Goal: Check status: Check status

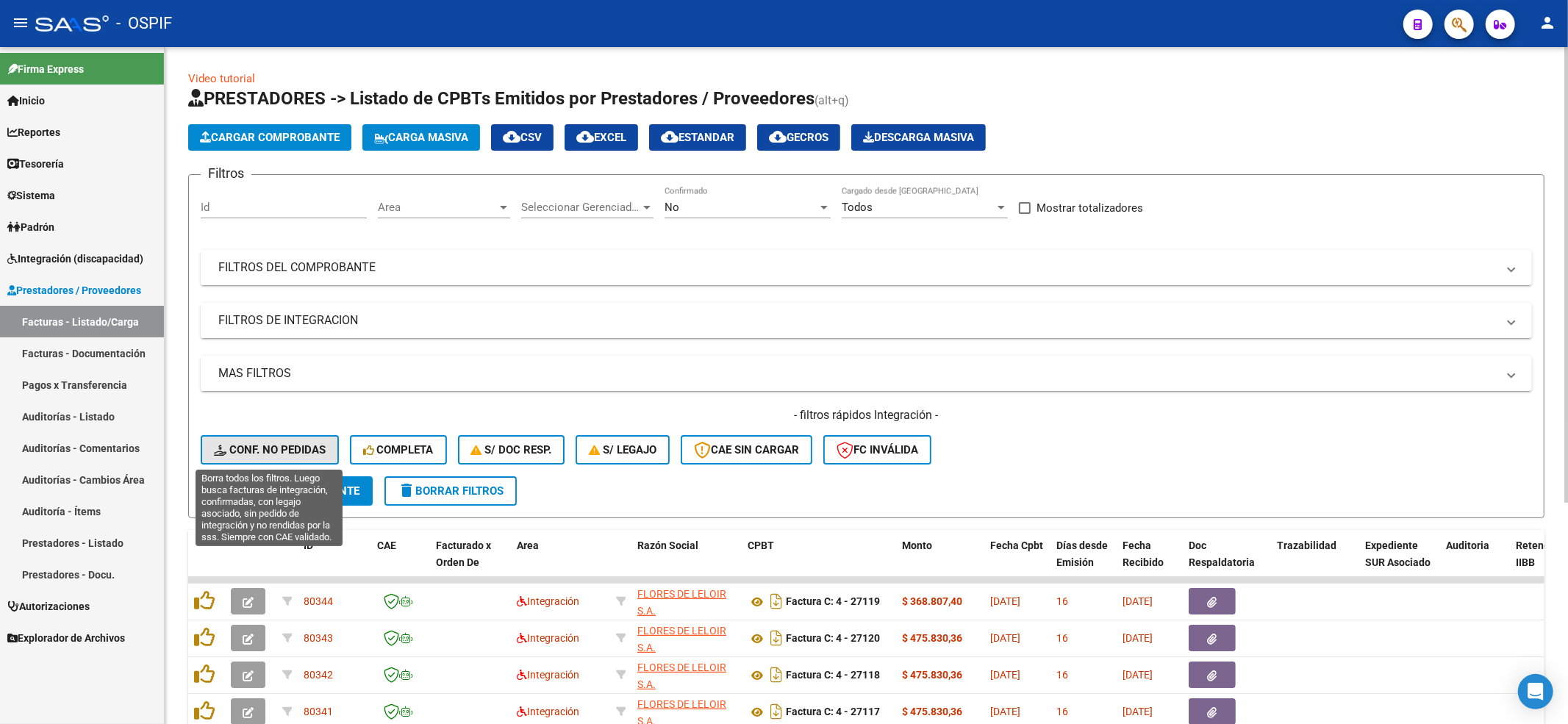
click at [281, 456] on button "Conf. no pedidas" at bounding box center [269, 450] width 139 height 29
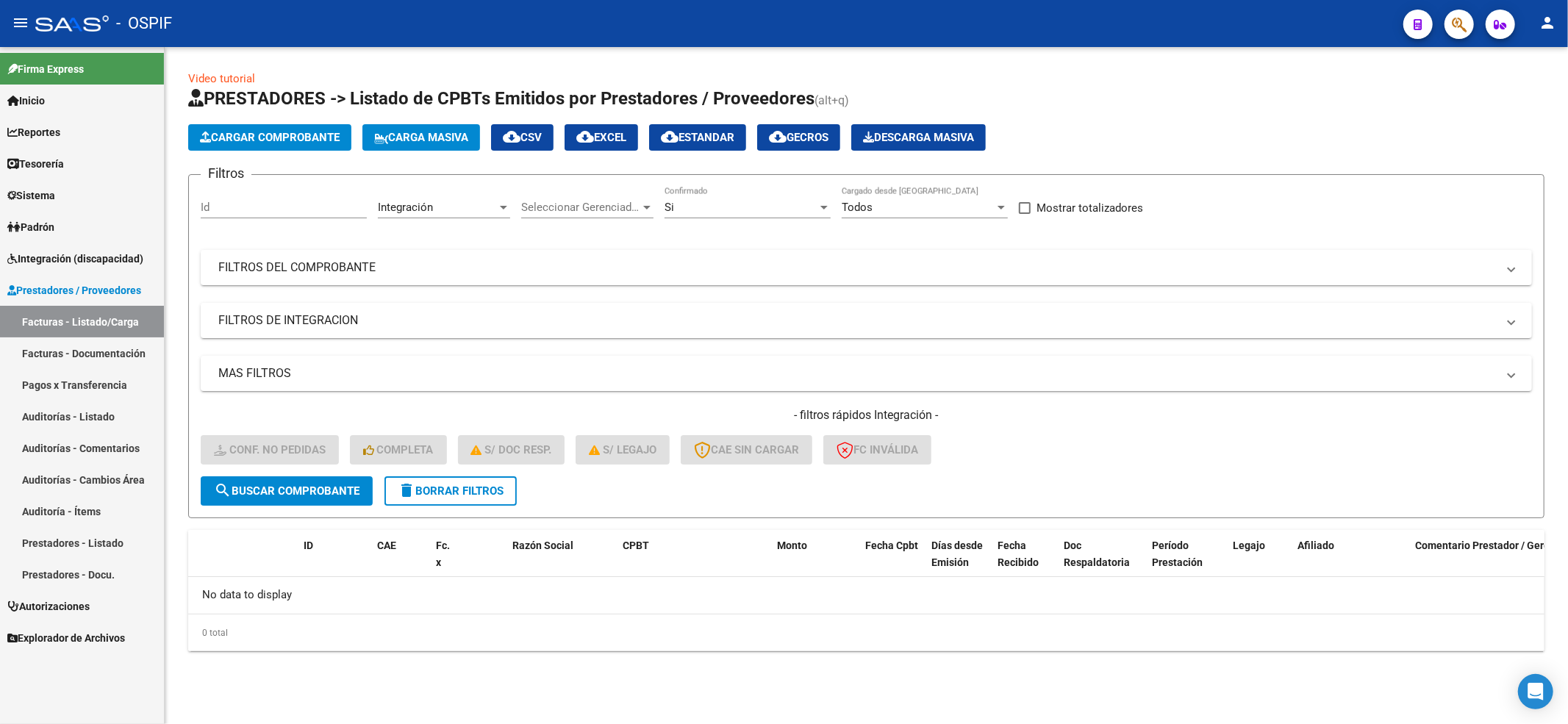
click at [466, 507] on form "Filtros Id Integración Area Seleccionar Gerenciador Seleccionar Gerenciador Si …" at bounding box center [866, 346] width 1357 height 344
click at [461, 488] on span "delete Borrar Filtros" at bounding box center [450, 491] width 106 height 14
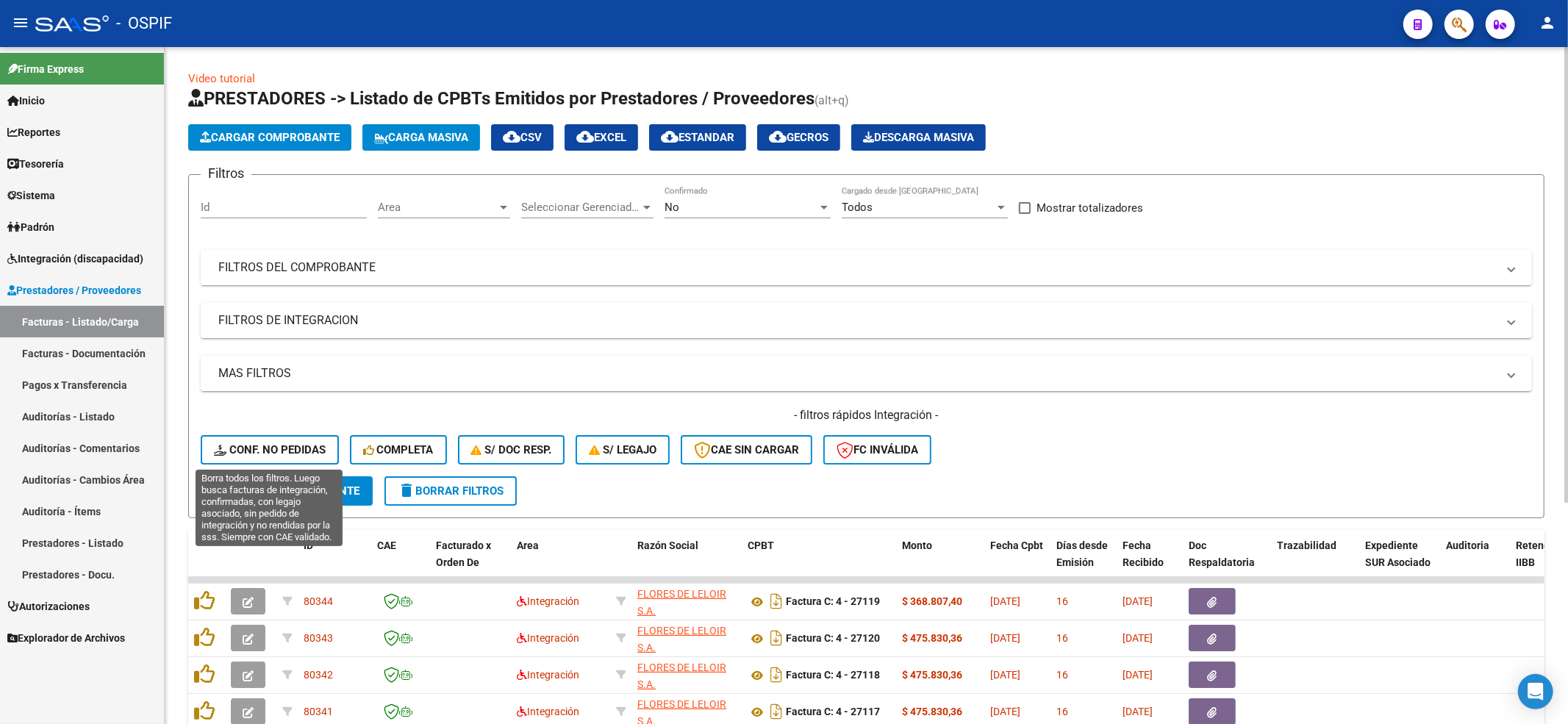
click at [256, 457] on button "Conf. no pedidas" at bounding box center [269, 450] width 139 height 29
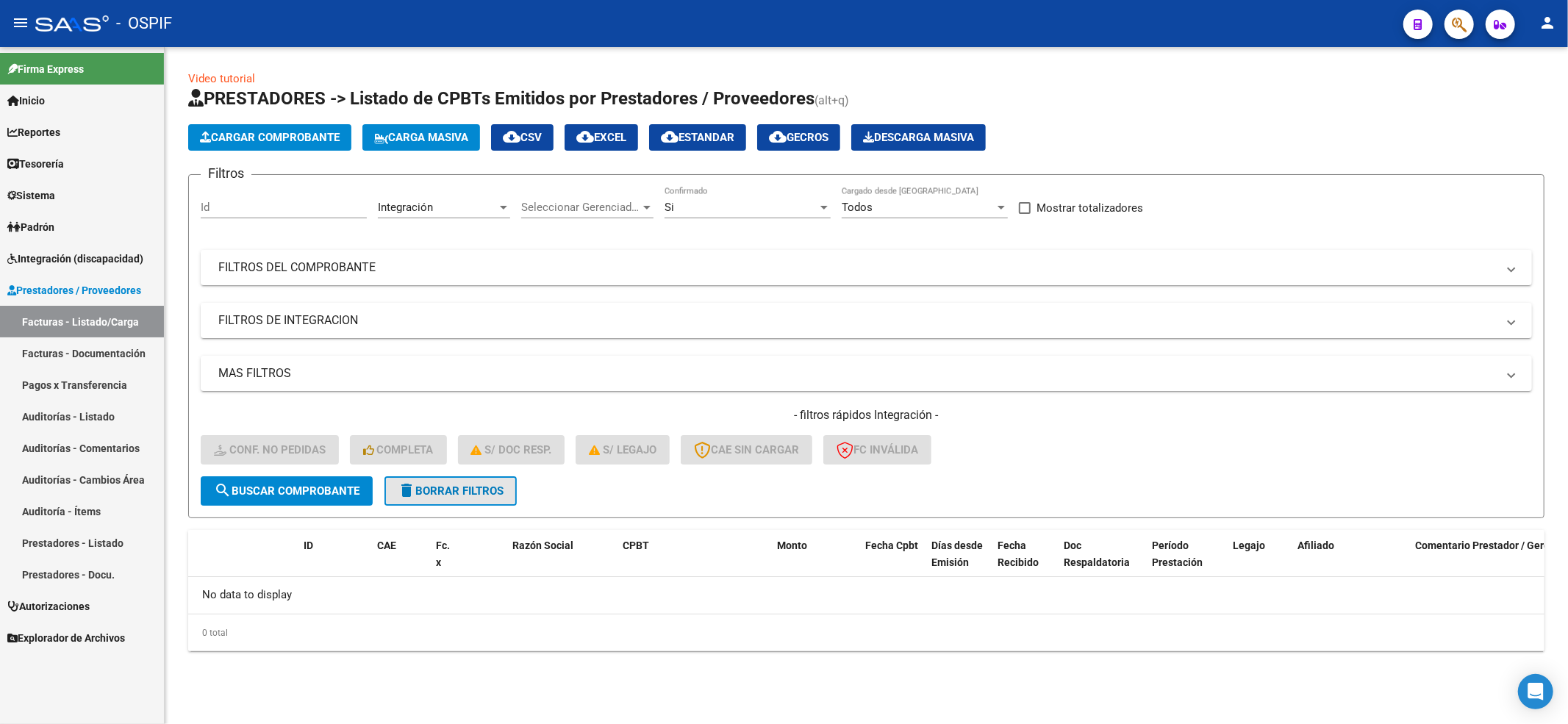
click at [504, 489] on span "delete Borrar Filtros" at bounding box center [450, 491] width 106 height 14
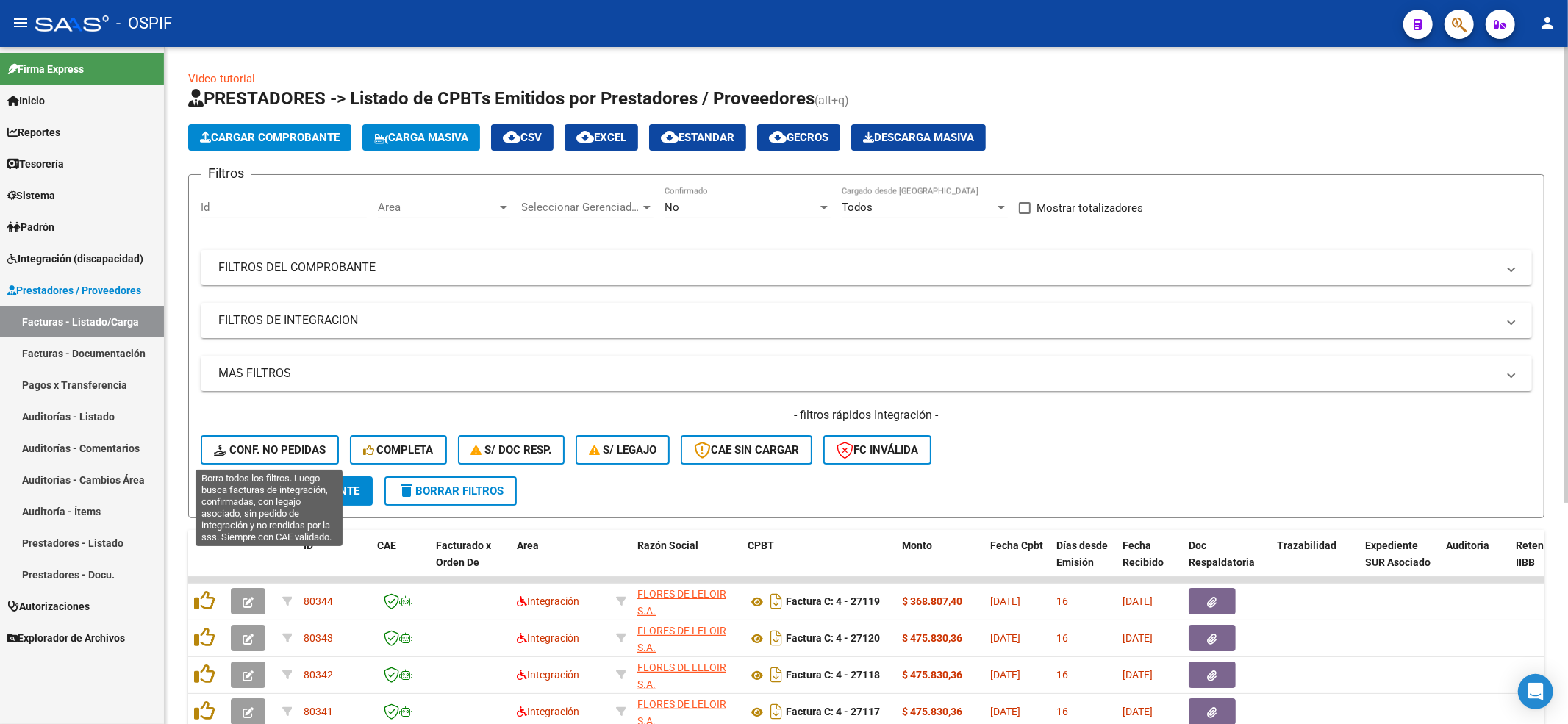
click at [205, 449] on button "Conf. no pedidas" at bounding box center [269, 450] width 139 height 29
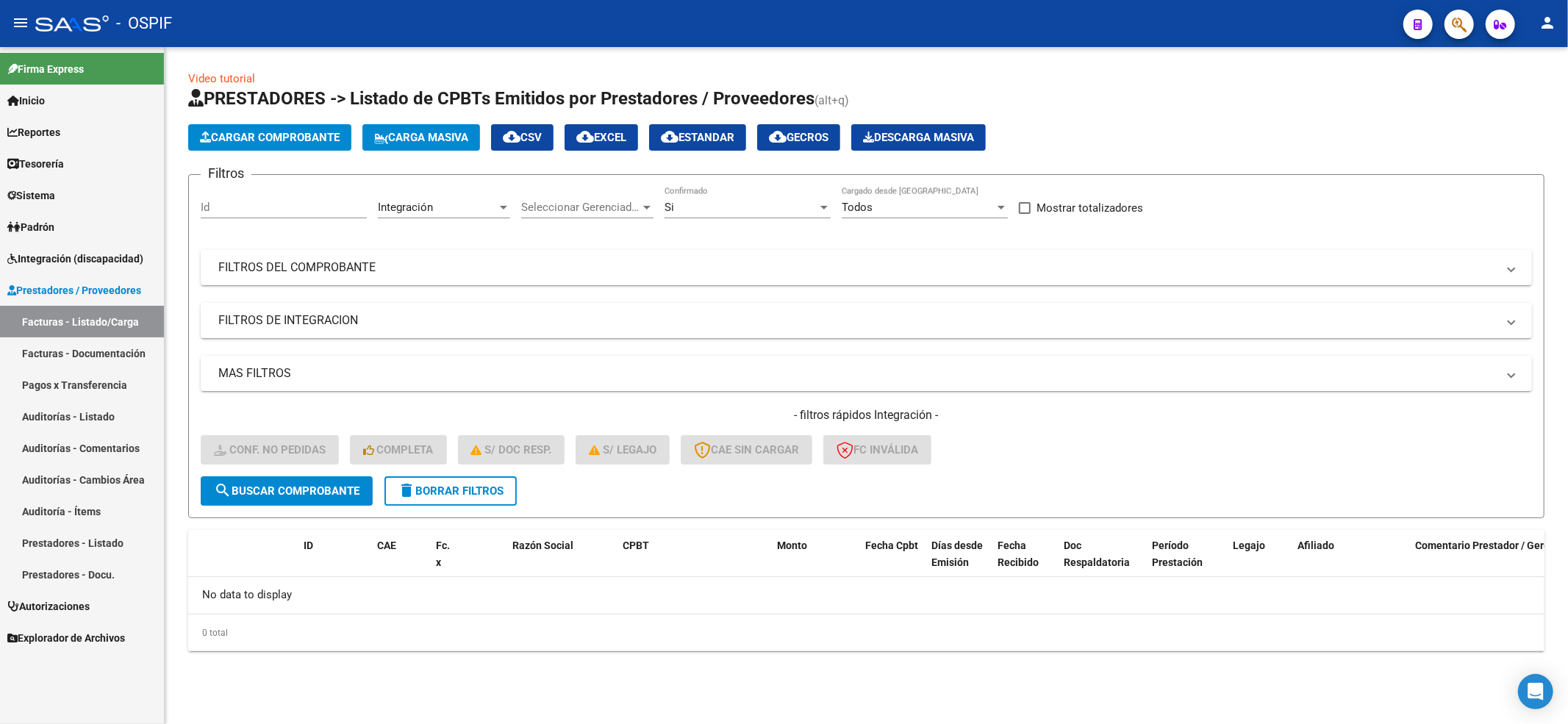
click at [426, 495] on span "delete Borrar Filtros" at bounding box center [450, 491] width 106 height 14
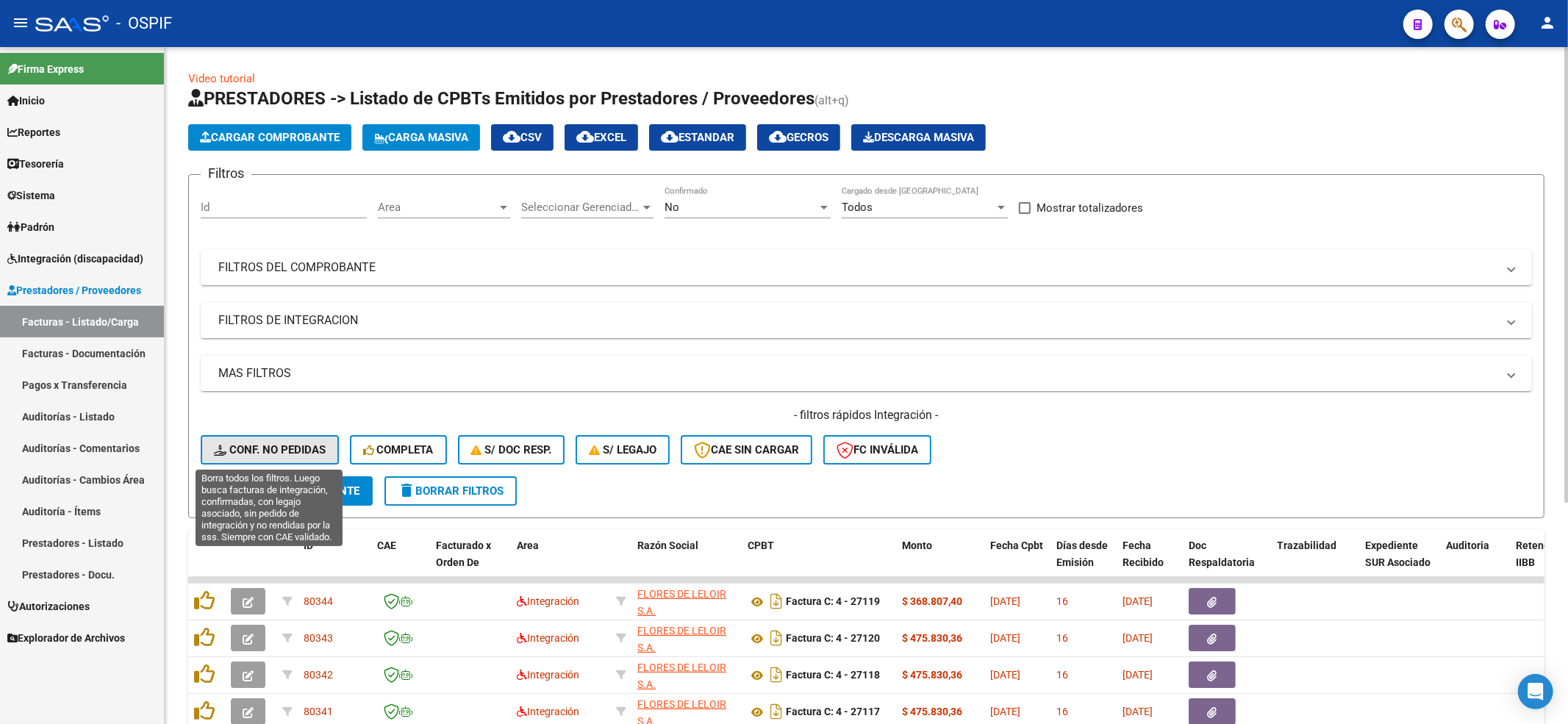
click at [266, 459] on button "Conf. no pedidas" at bounding box center [269, 450] width 139 height 29
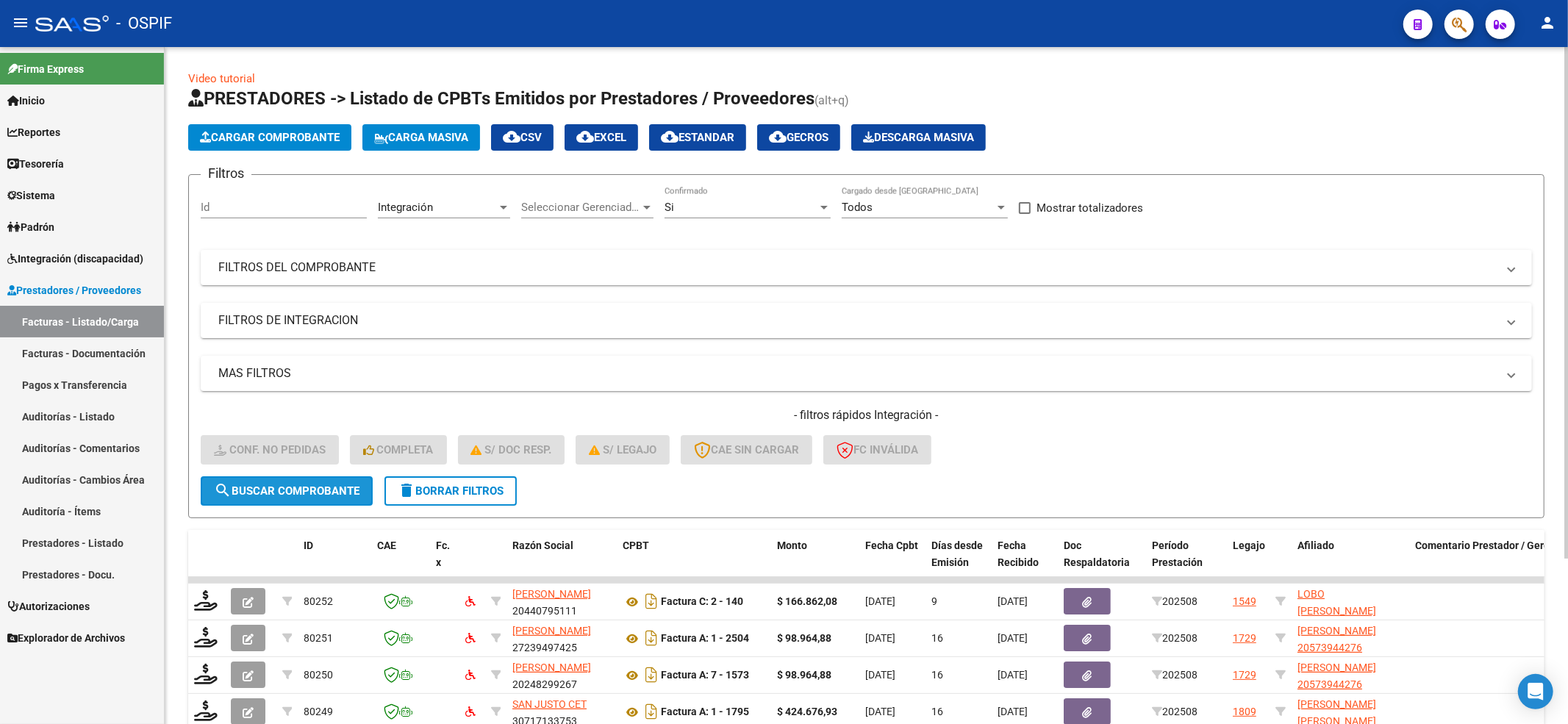
click at [369, 489] on button "search Buscar Comprobante" at bounding box center [287, 491] width 172 height 29
click at [452, 492] on span "delete Borrar Filtros" at bounding box center [450, 491] width 106 height 14
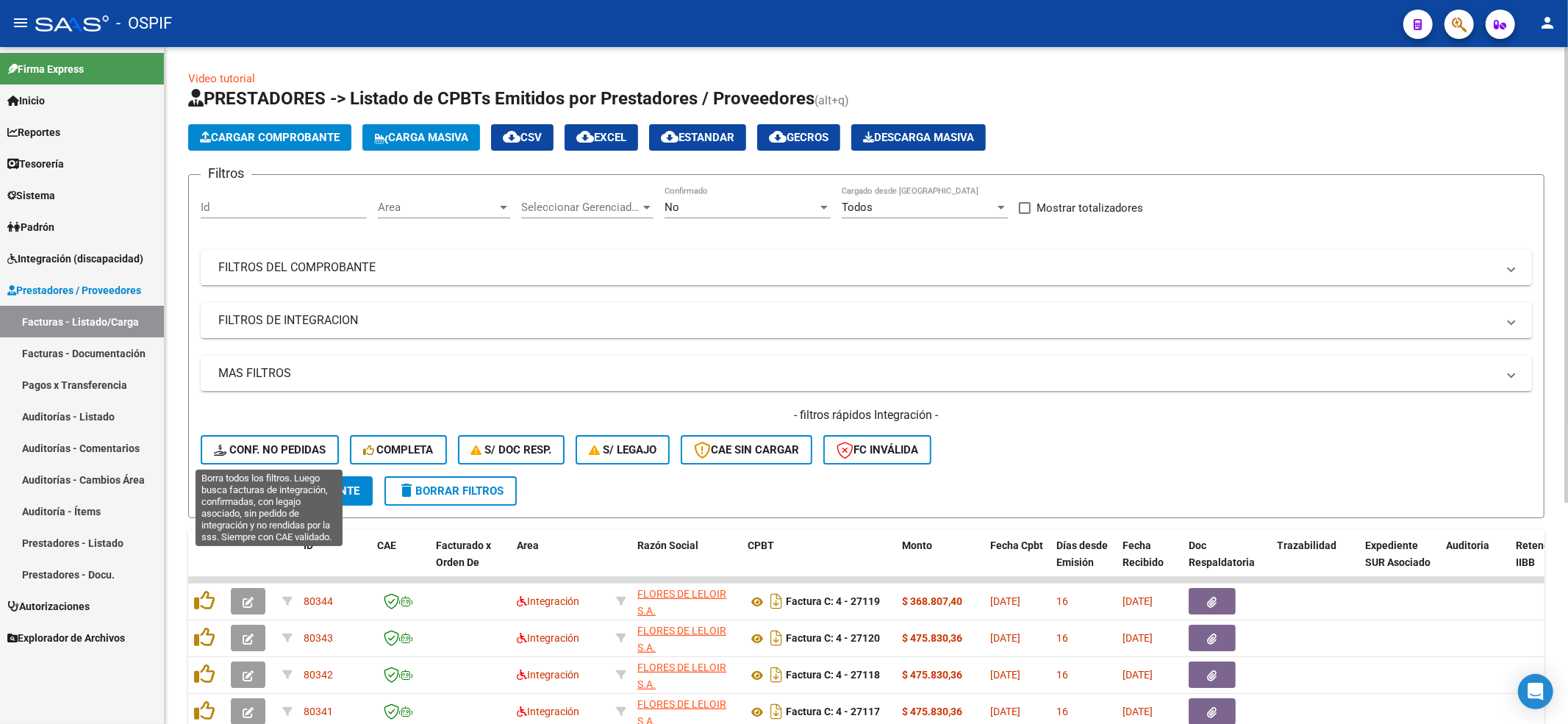
drag, startPoint x: 257, startPoint y: 448, endPoint x: 263, endPoint y: 455, distance: 9.2
click at [263, 455] on span "Conf. no pedidas" at bounding box center [269, 450] width 111 height 14
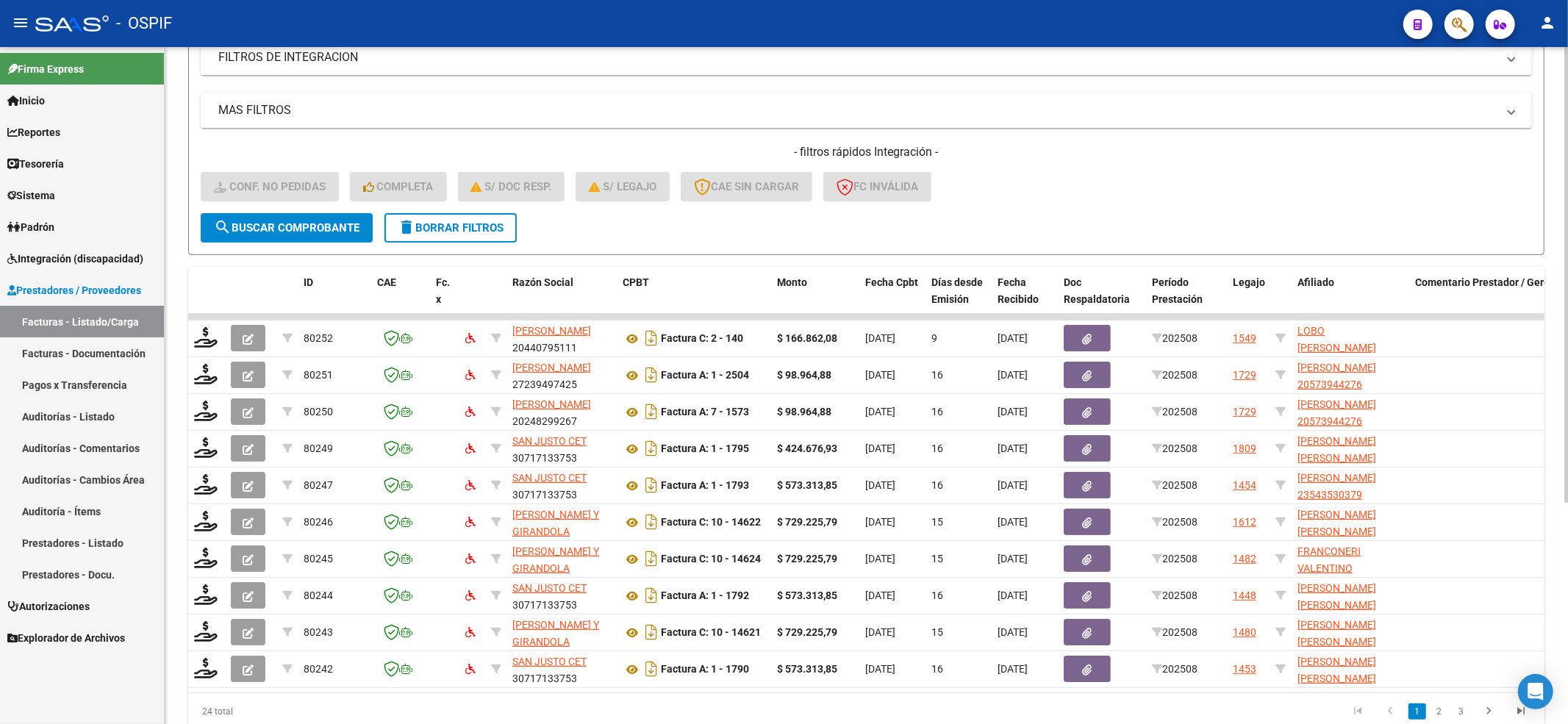
scroll to position [294, 0]
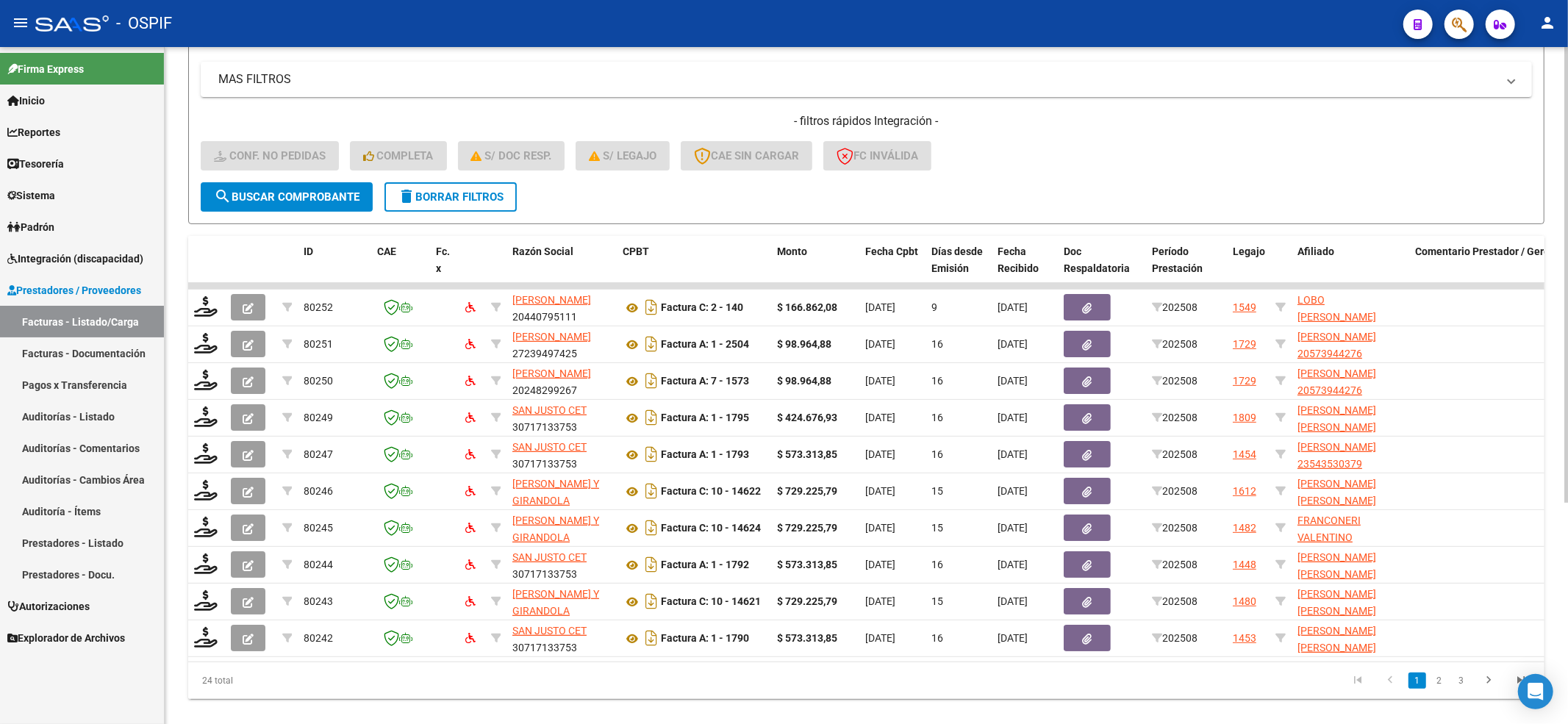
click at [267, 192] on span "search Buscar Comprobante" at bounding box center [287, 197] width 145 height 14
click at [260, 183] on button "search Buscar Comprobante" at bounding box center [287, 197] width 172 height 29
click at [318, 192] on span "search Buscar Comprobante" at bounding box center [287, 197] width 145 height 14
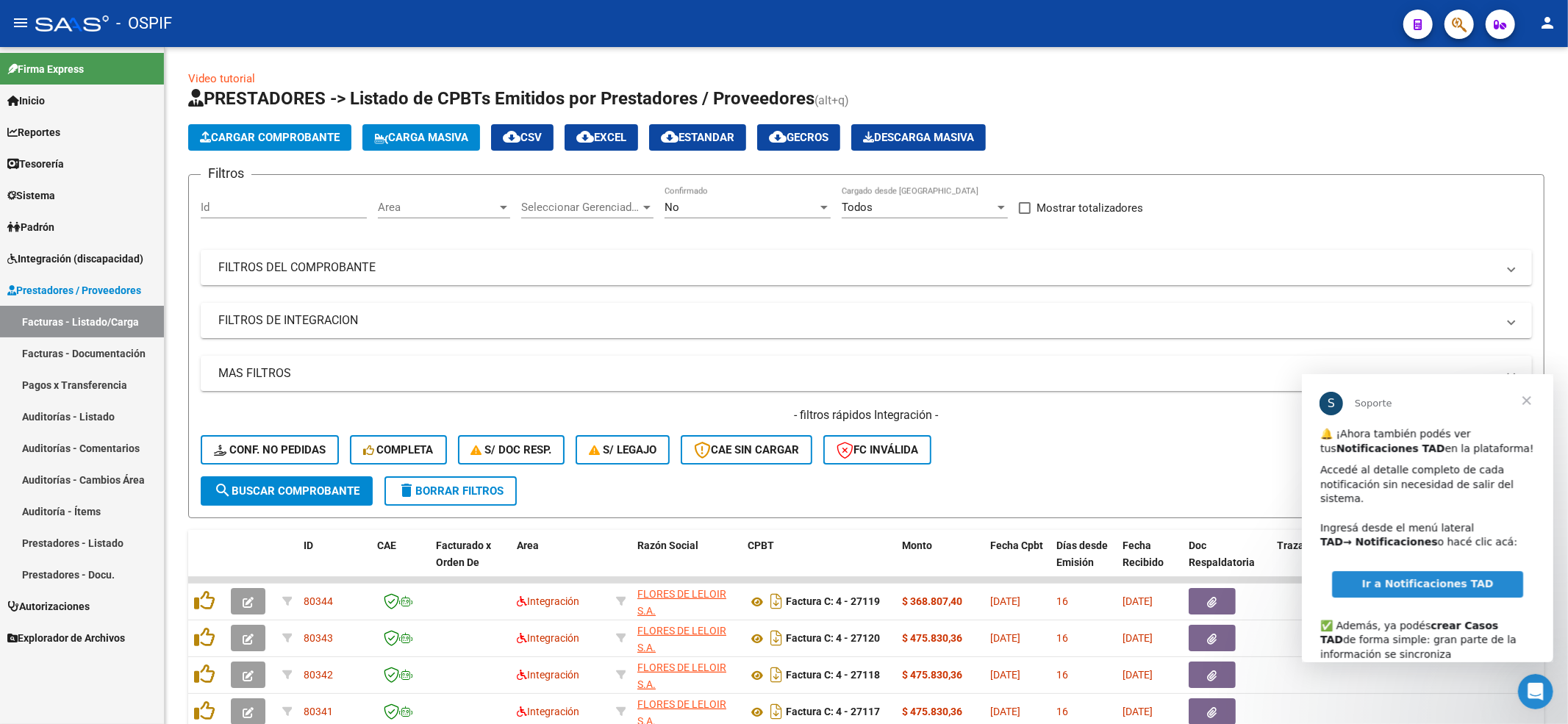
click at [1523, 403] on span "Cerrar" at bounding box center [1525, 399] width 53 height 53
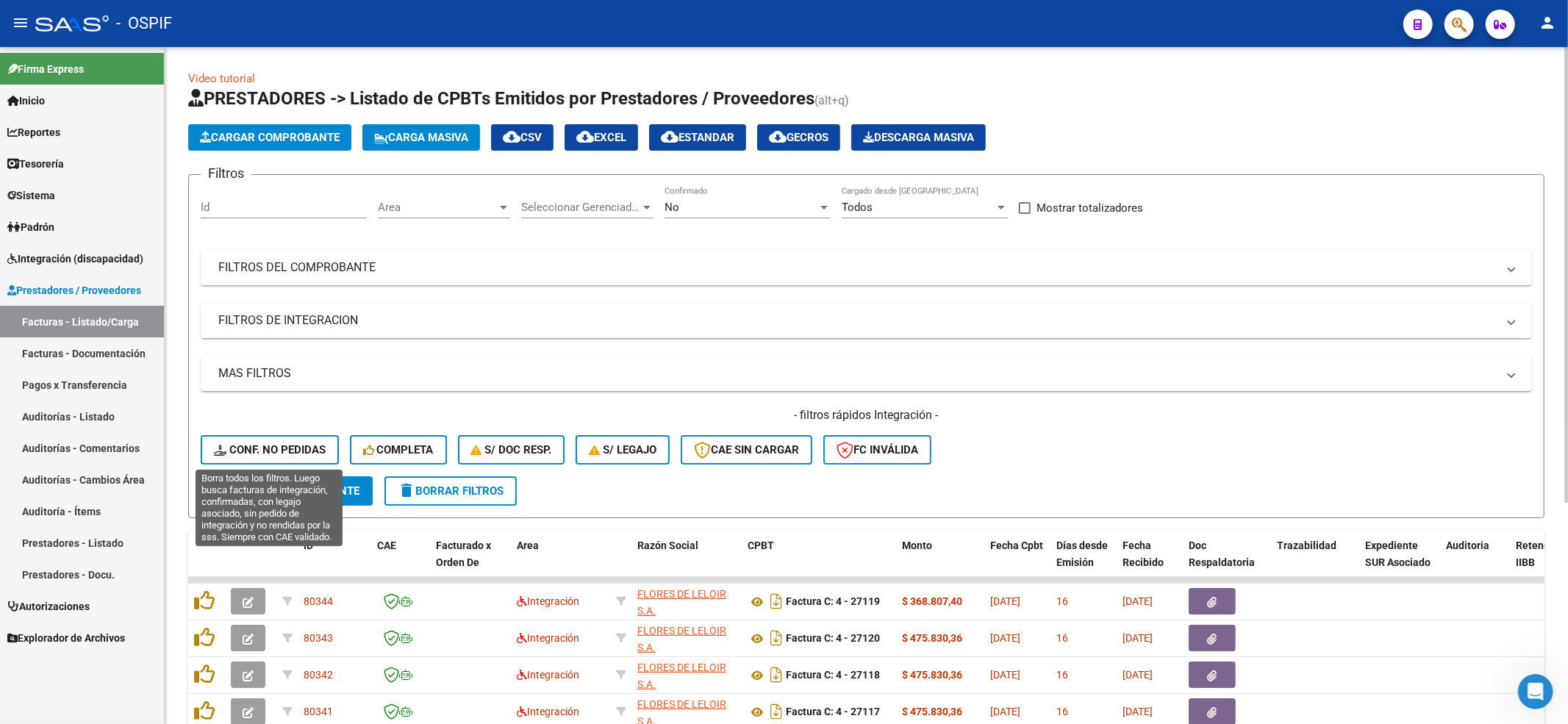
click at [300, 449] on span "Conf. no pedidas" at bounding box center [269, 450] width 111 height 14
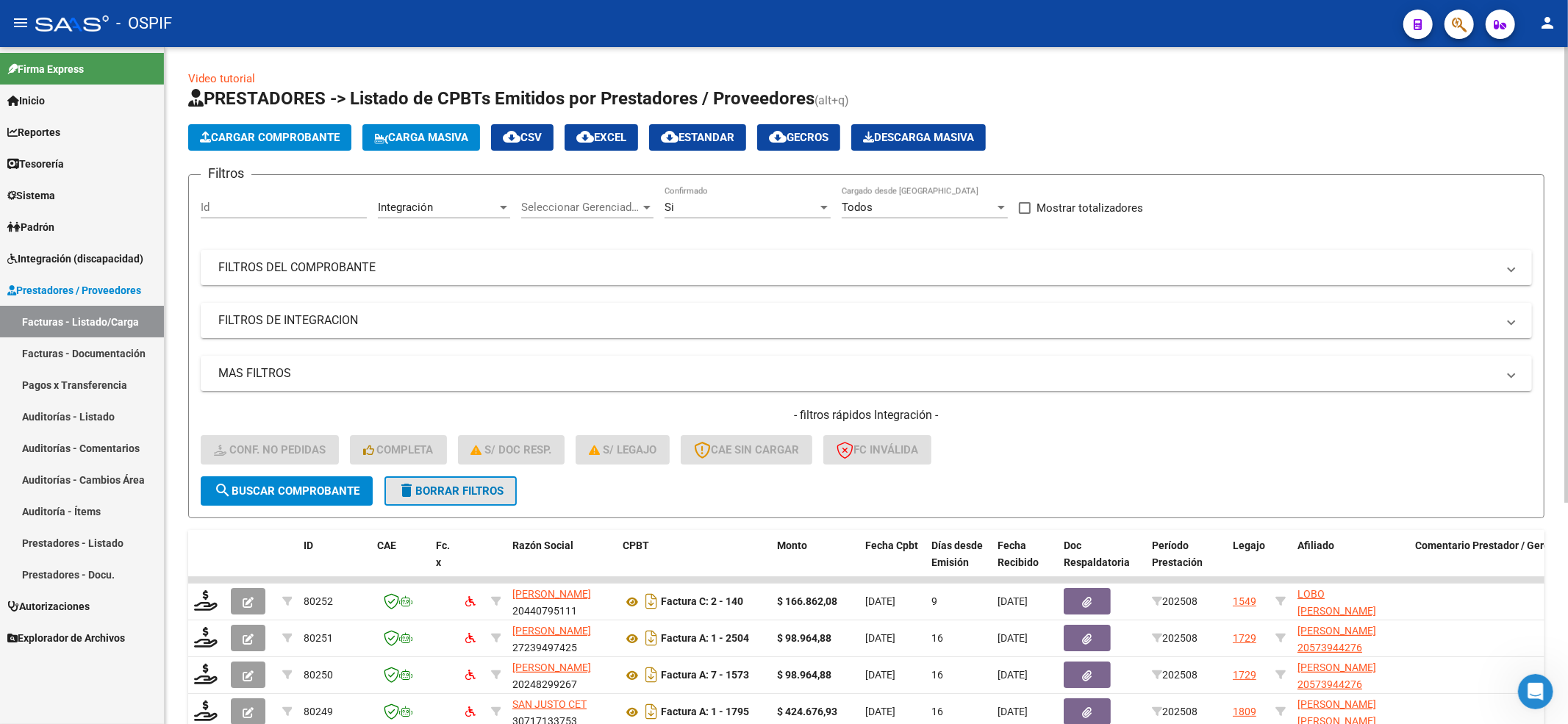
click at [486, 494] on span "delete Borrar Filtros" at bounding box center [450, 491] width 106 height 14
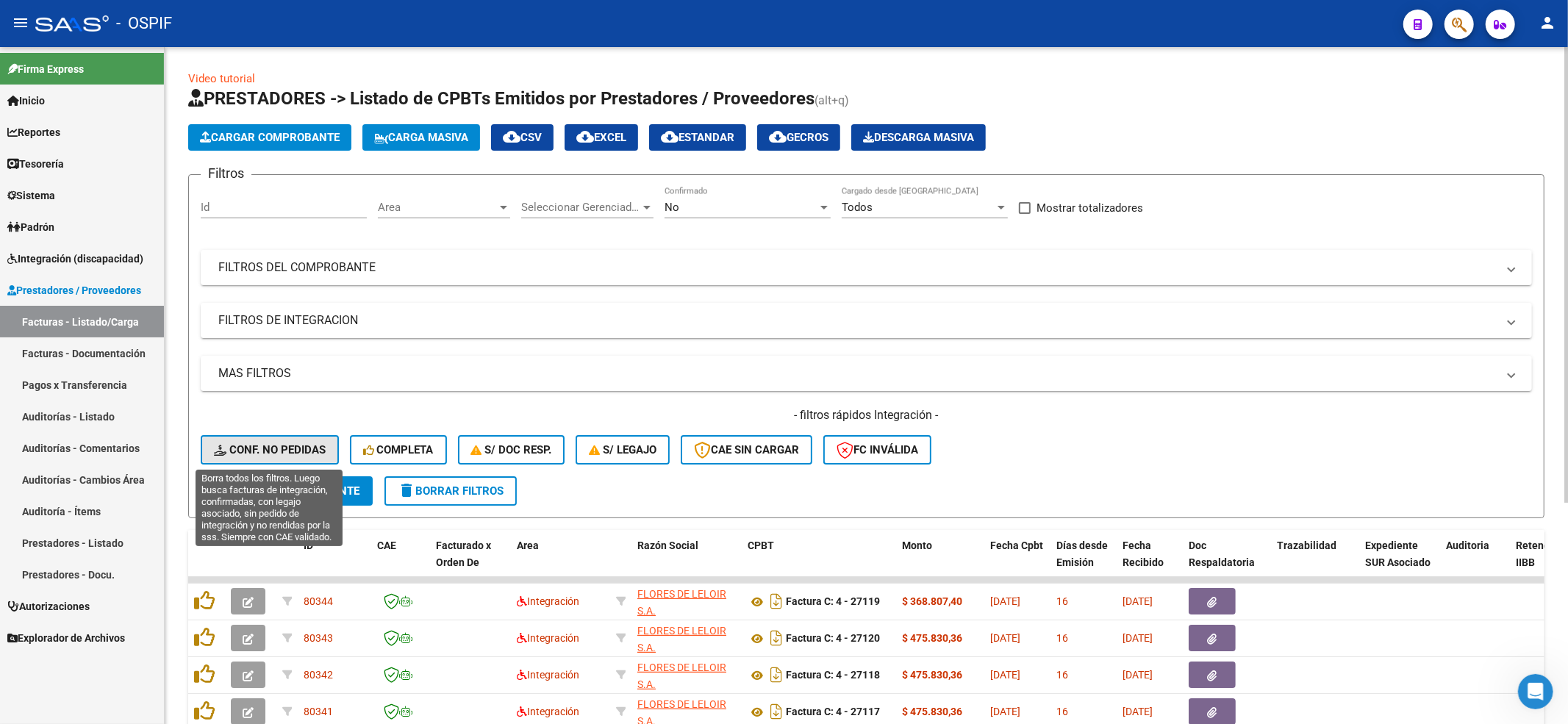
click at [257, 459] on button "Conf. no pedidas" at bounding box center [269, 450] width 139 height 29
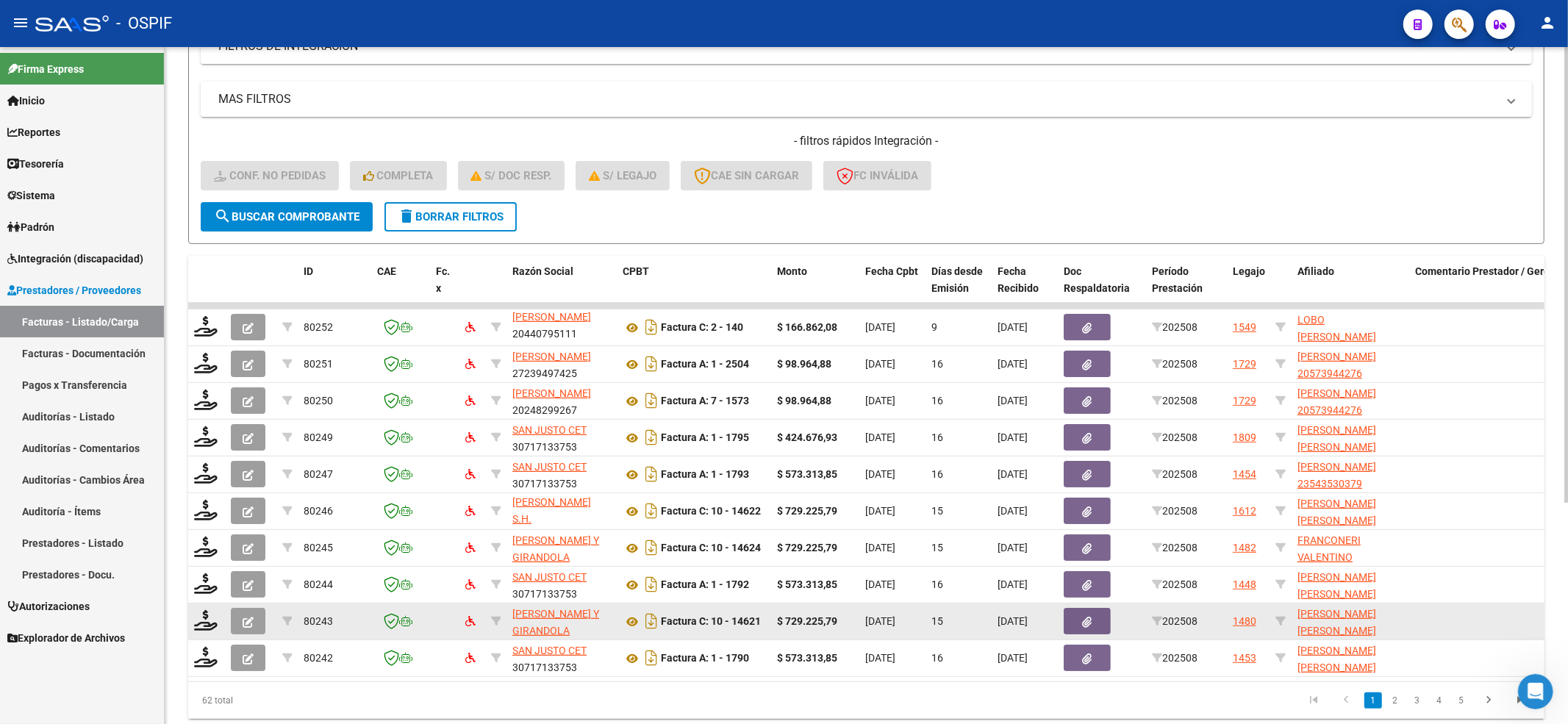
scroll to position [294, 0]
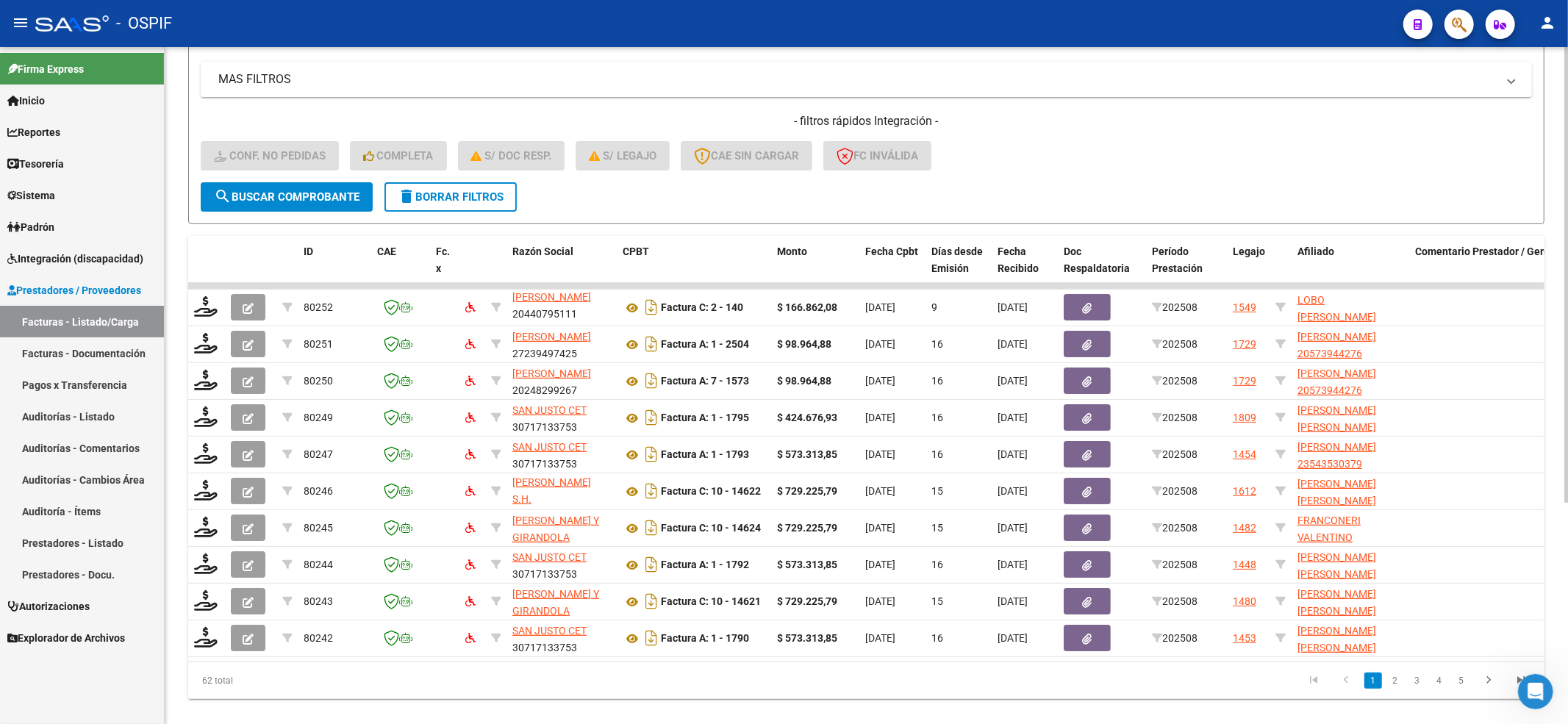
click at [287, 208] on button "search Buscar Comprobante" at bounding box center [287, 197] width 172 height 29
click at [268, 190] on span "search Buscar Comprobante" at bounding box center [287, 197] width 145 height 14
click at [288, 191] on span "search Buscar Comprobante" at bounding box center [287, 197] width 145 height 14
click at [279, 198] on span "search Buscar Comprobante" at bounding box center [287, 197] width 145 height 14
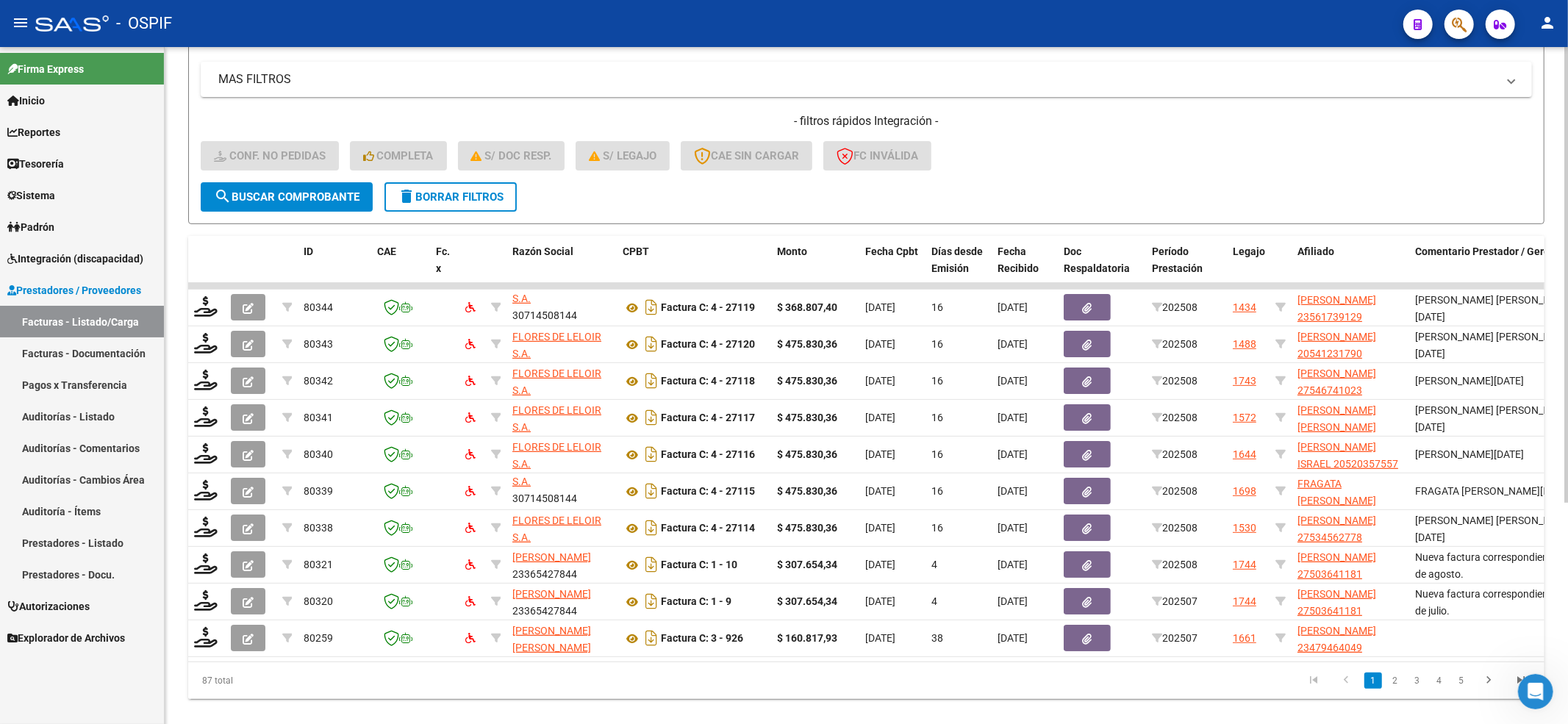
scroll to position [18, 0]
